Goal: Book appointment/travel/reservation

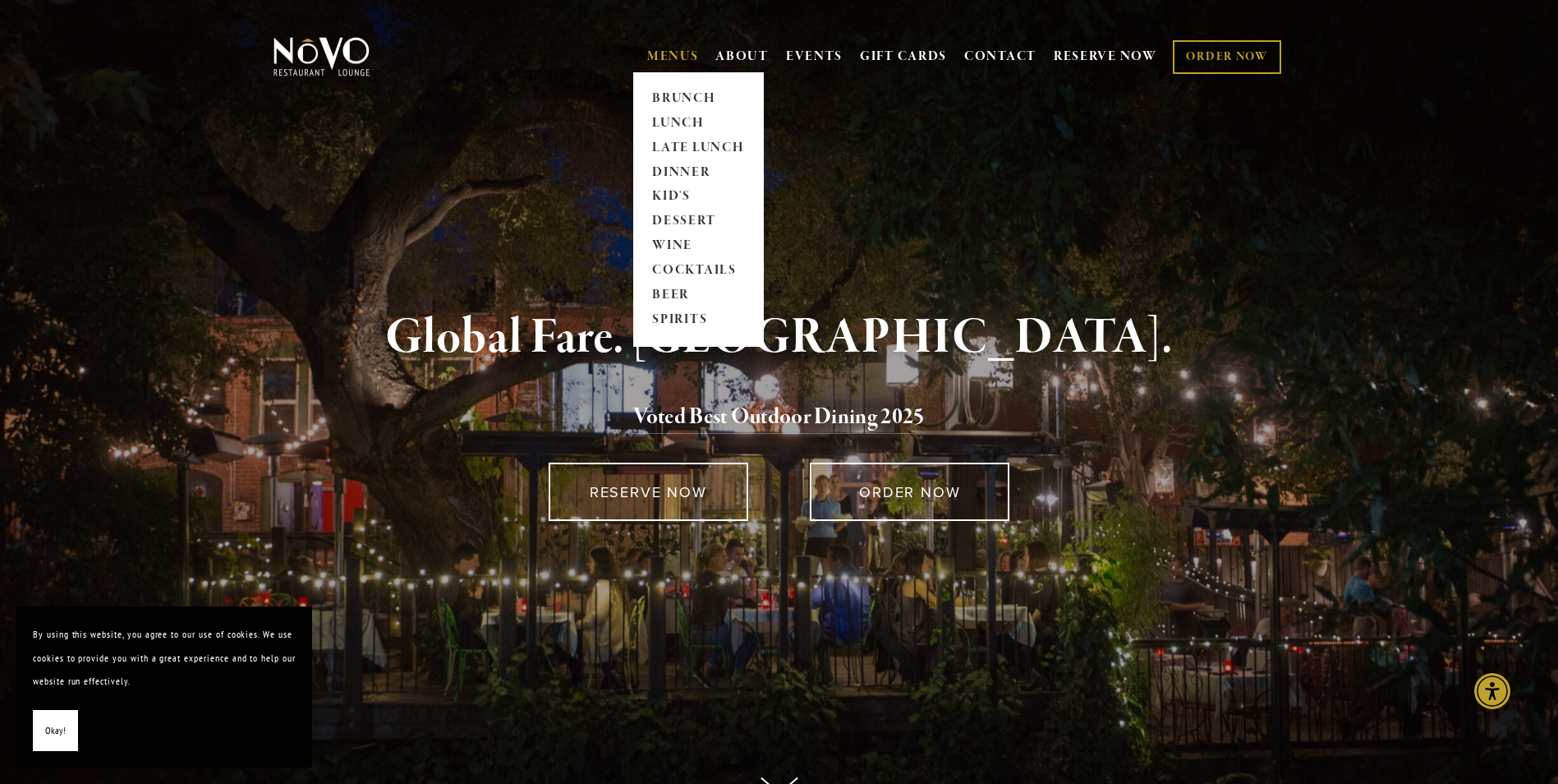
click at [673, 62] on link "MENUS" at bounding box center [673, 57] width 51 height 17
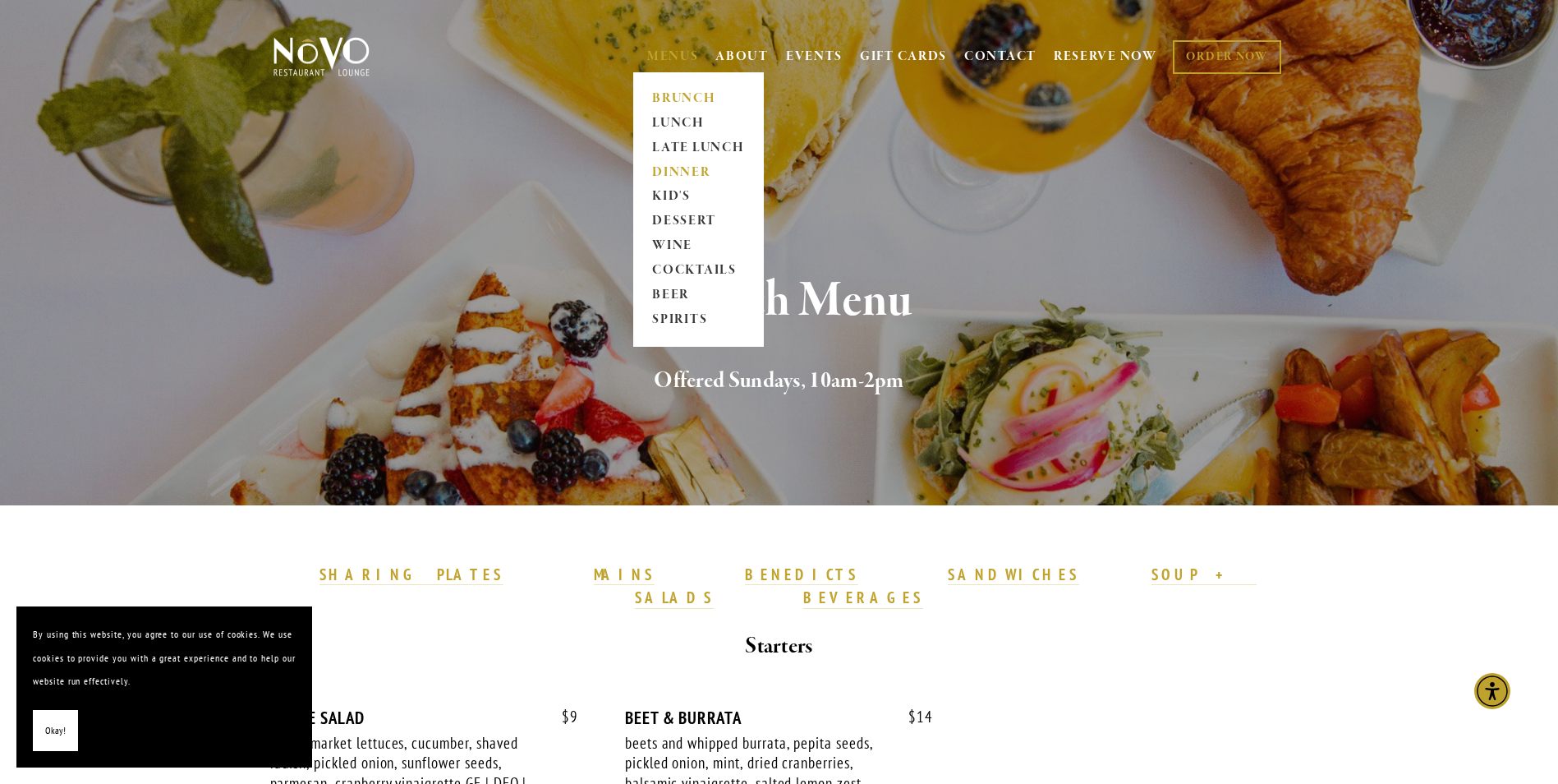
click at [670, 168] on link "DINNER" at bounding box center [699, 172] width 103 height 25
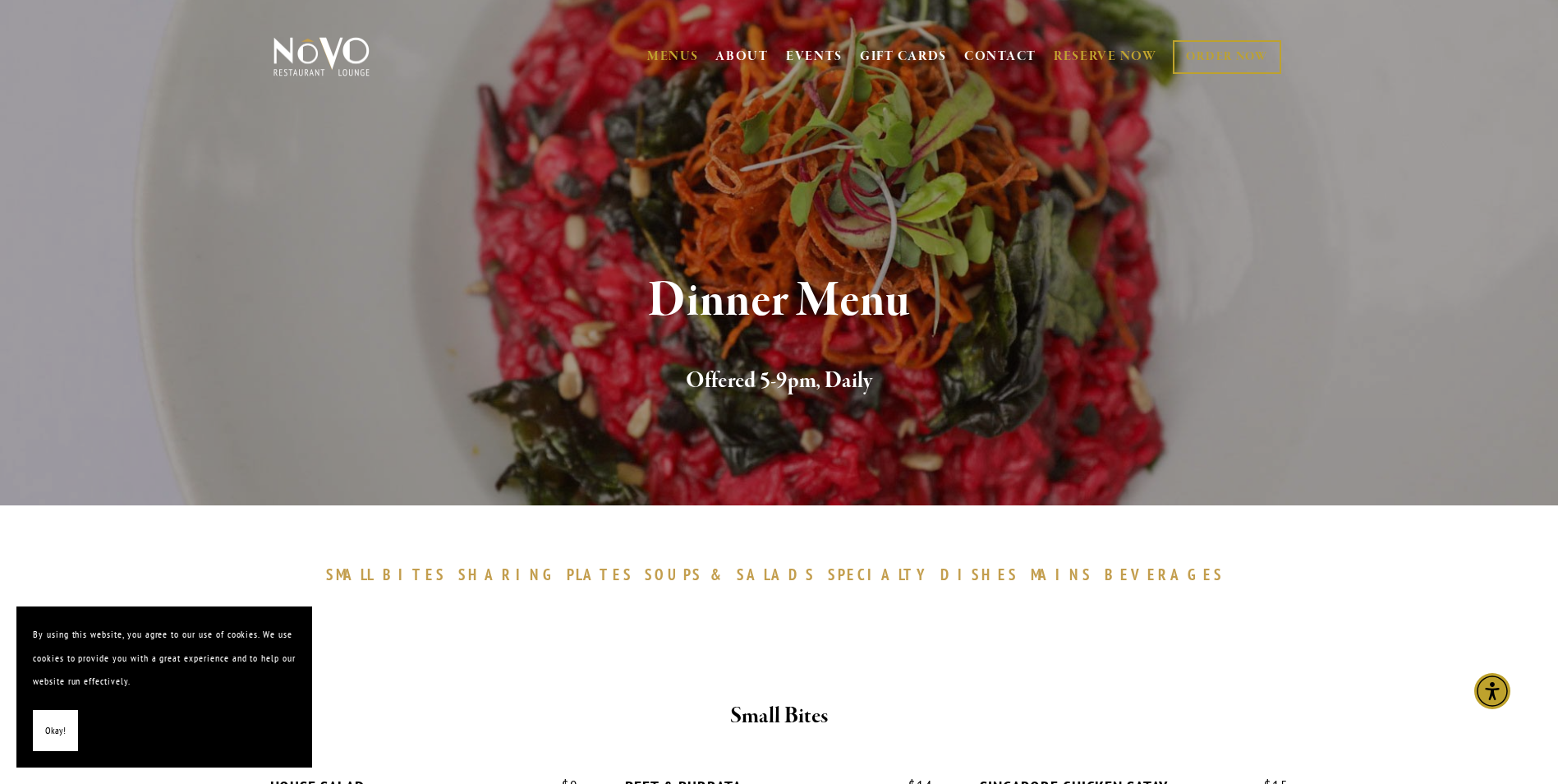
click at [1109, 53] on link "RESERVE NOW" at bounding box center [1106, 57] width 104 height 31
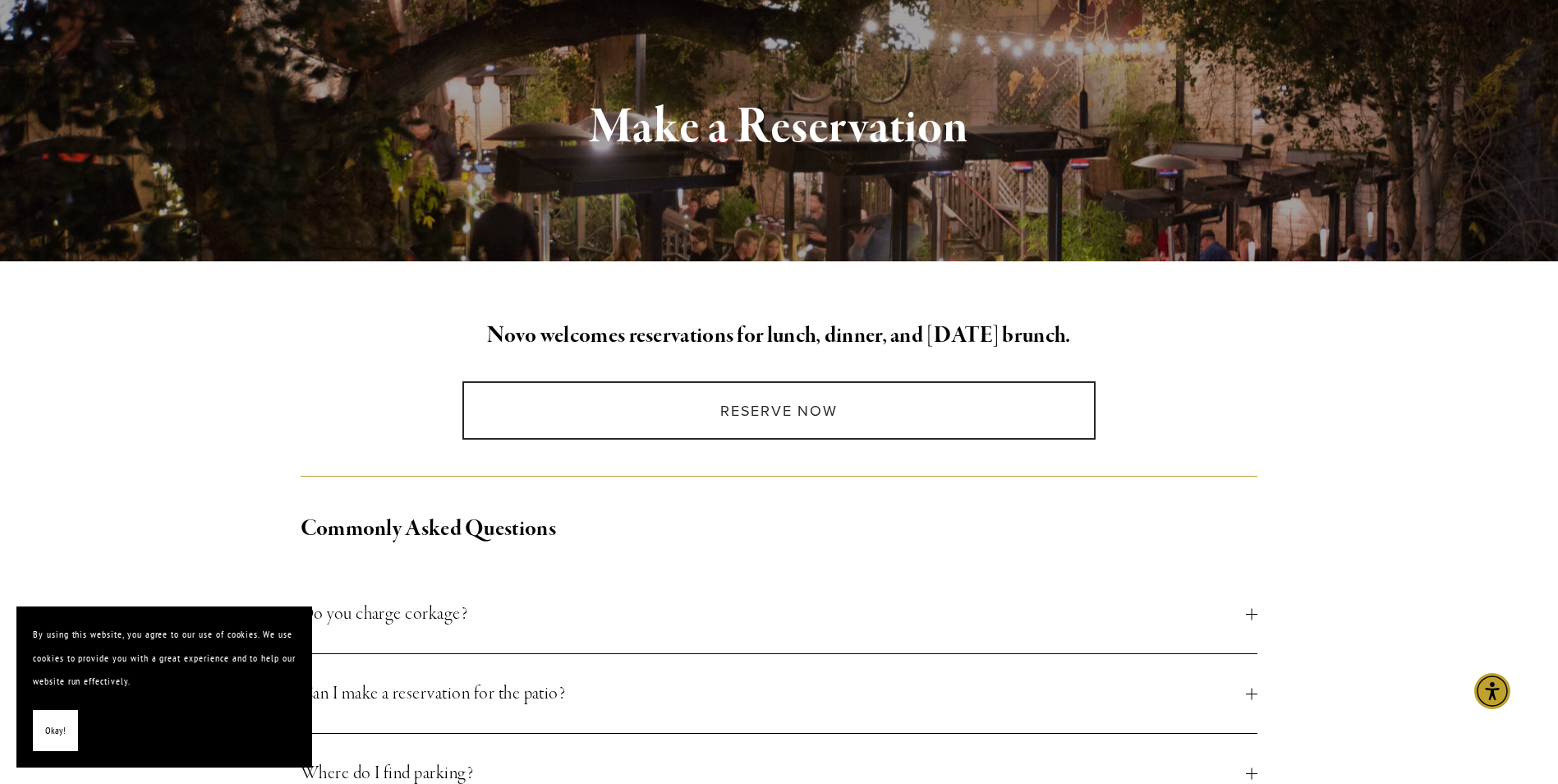
scroll to position [165, 0]
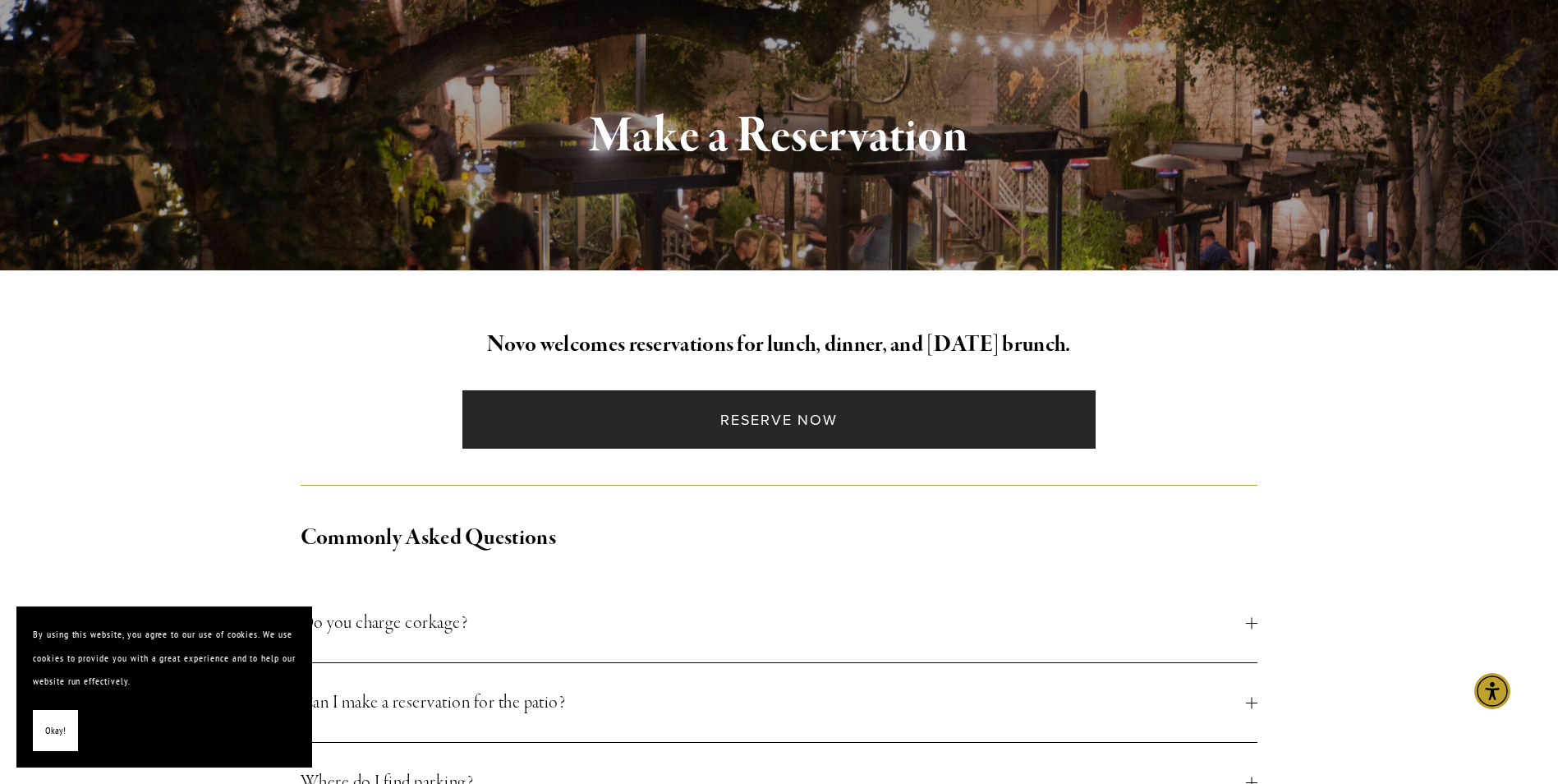
click at [784, 422] on link "Reserve Now" at bounding box center [779, 419] width 633 height 58
